Goal: Register for event/course

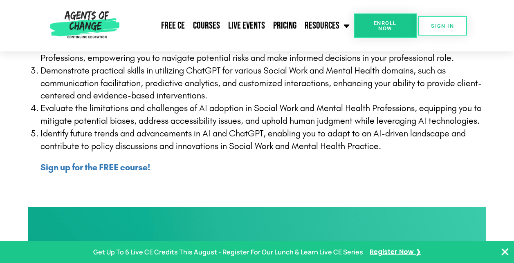
scroll to position [284, 0]
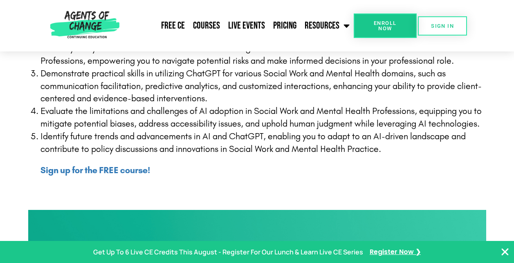
click at [374, 24] on span "Enroll Now" at bounding box center [385, 25] width 37 height 11
click at [134, 172] on b "Sign up for the FREE course!" at bounding box center [95, 170] width 110 height 11
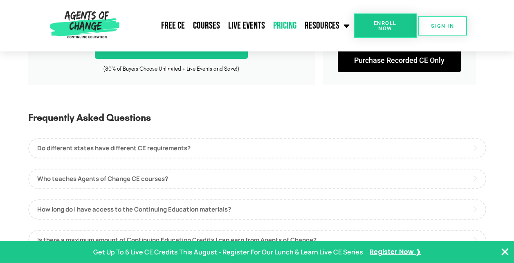
scroll to position [327, 0]
